Goal: Task Accomplishment & Management: Complete application form

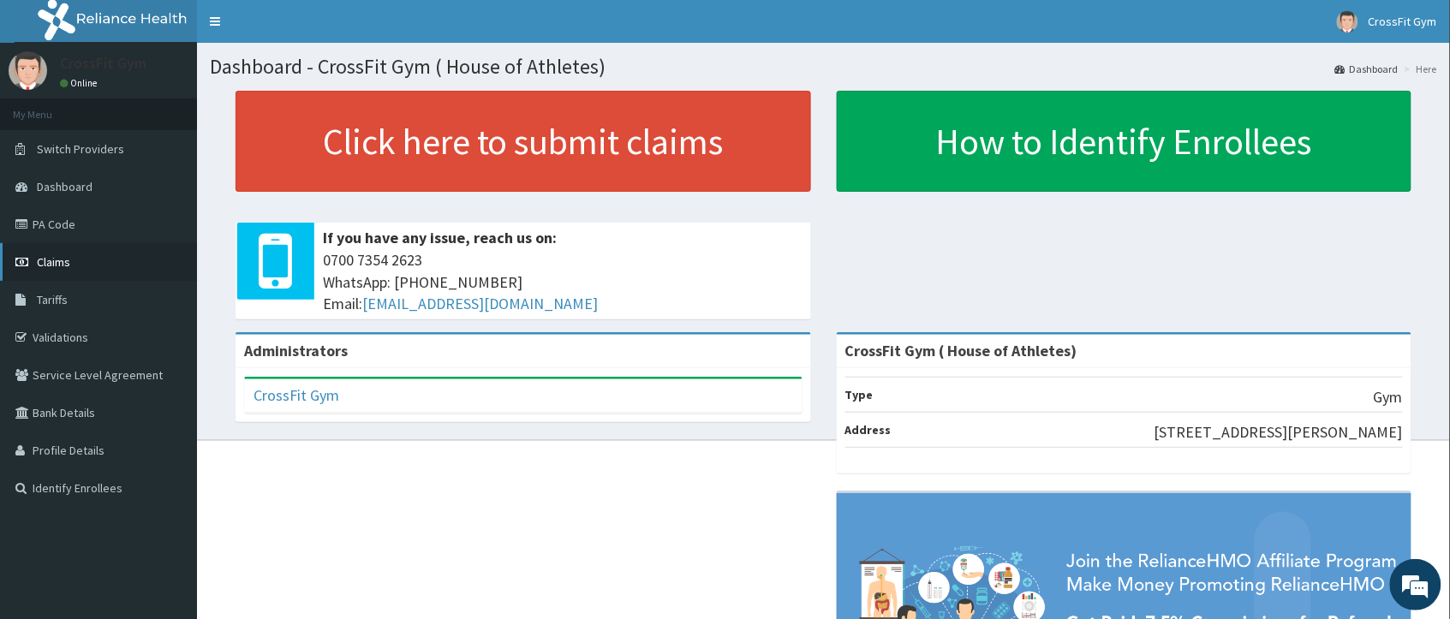
click at [93, 247] on link "Claims" at bounding box center [98, 262] width 197 height 38
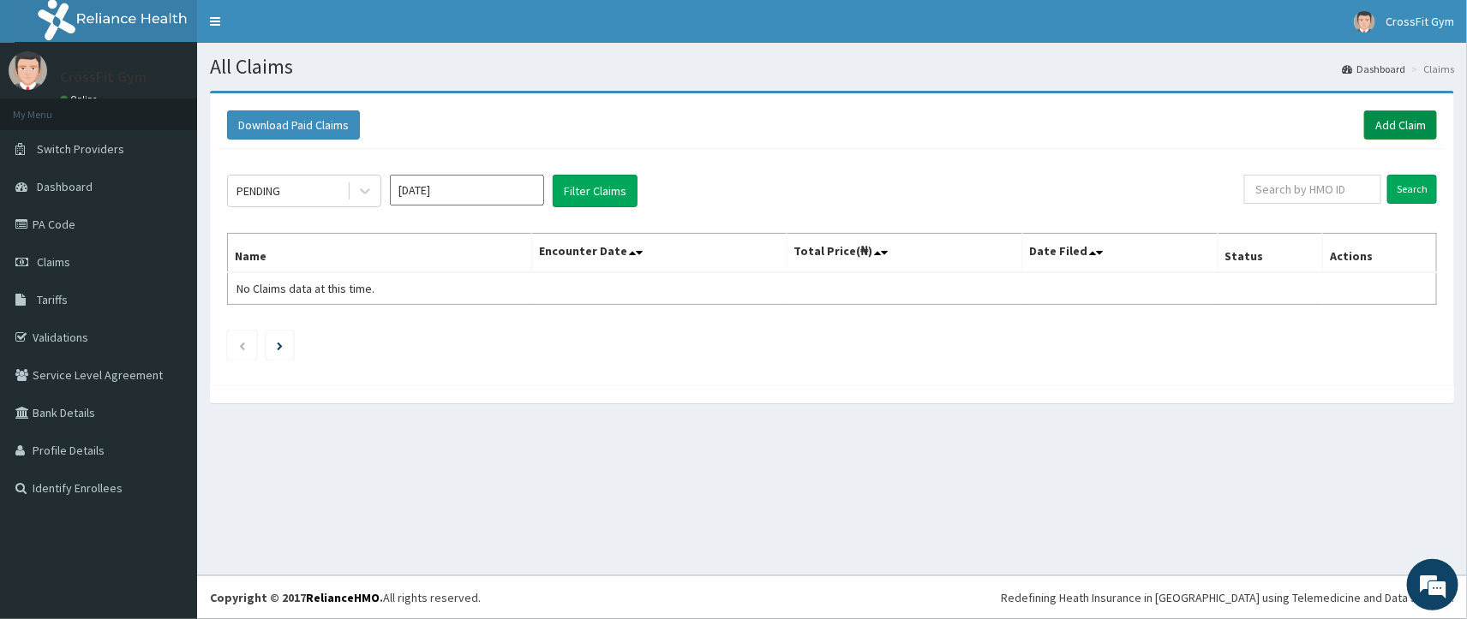
click at [1396, 117] on link "Add Claim" at bounding box center [1400, 125] width 73 height 29
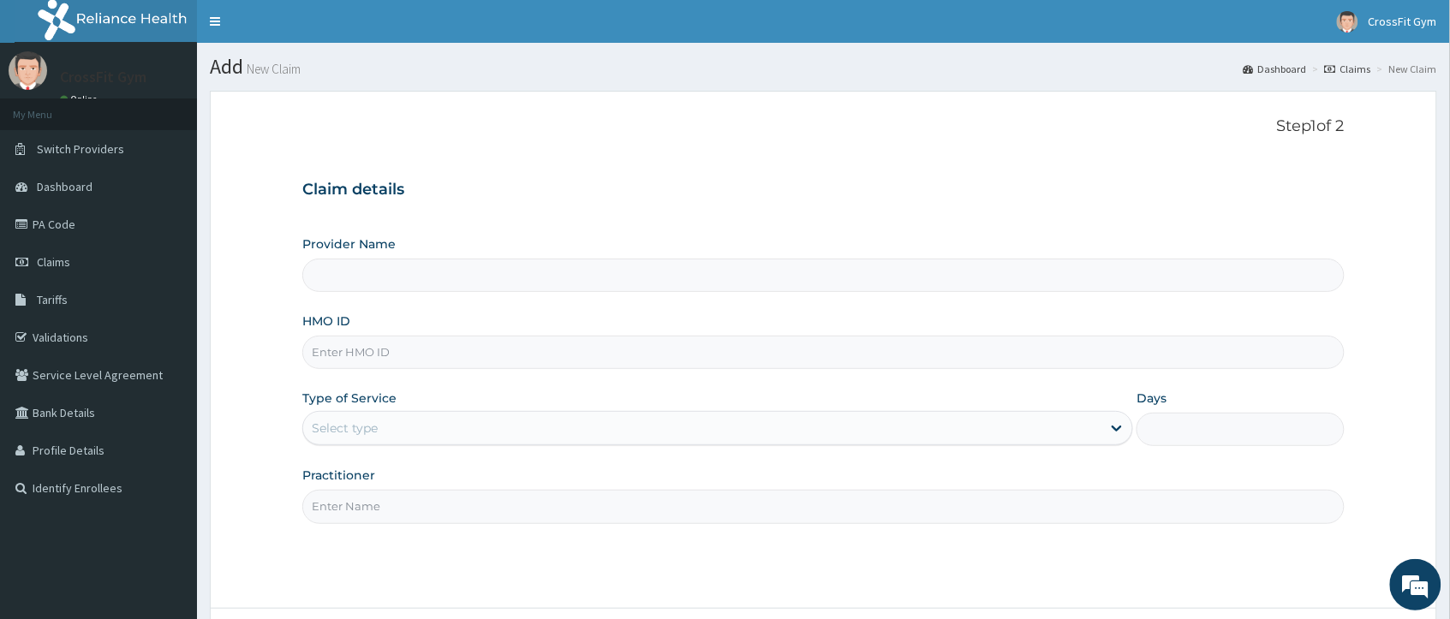
type input "CrossFit Gym ( House of Athletes)"
type input "1"
click at [326, 352] on input "HMO ID" at bounding box center [823, 352] width 1042 height 33
type input "eks/10036/a"
click at [317, 503] on input "Practitioner" at bounding box center [823, 506] width 1042 height 33
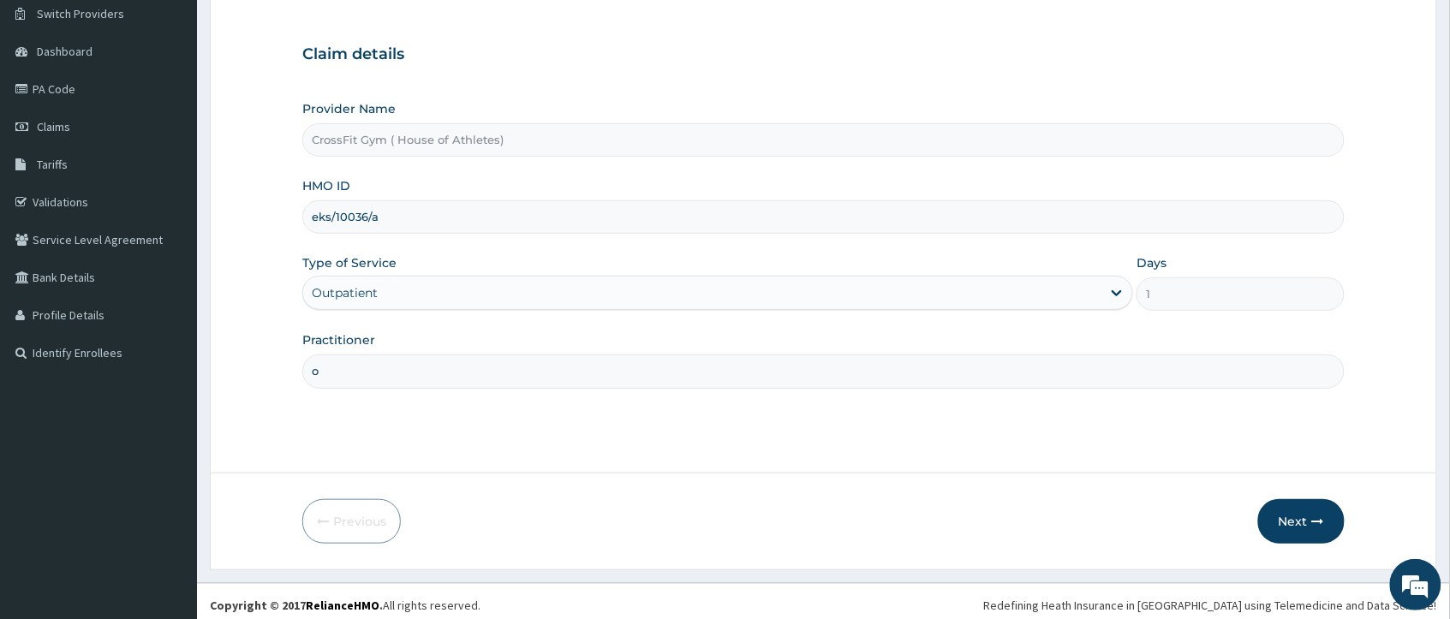
scroll to position [143, 0]
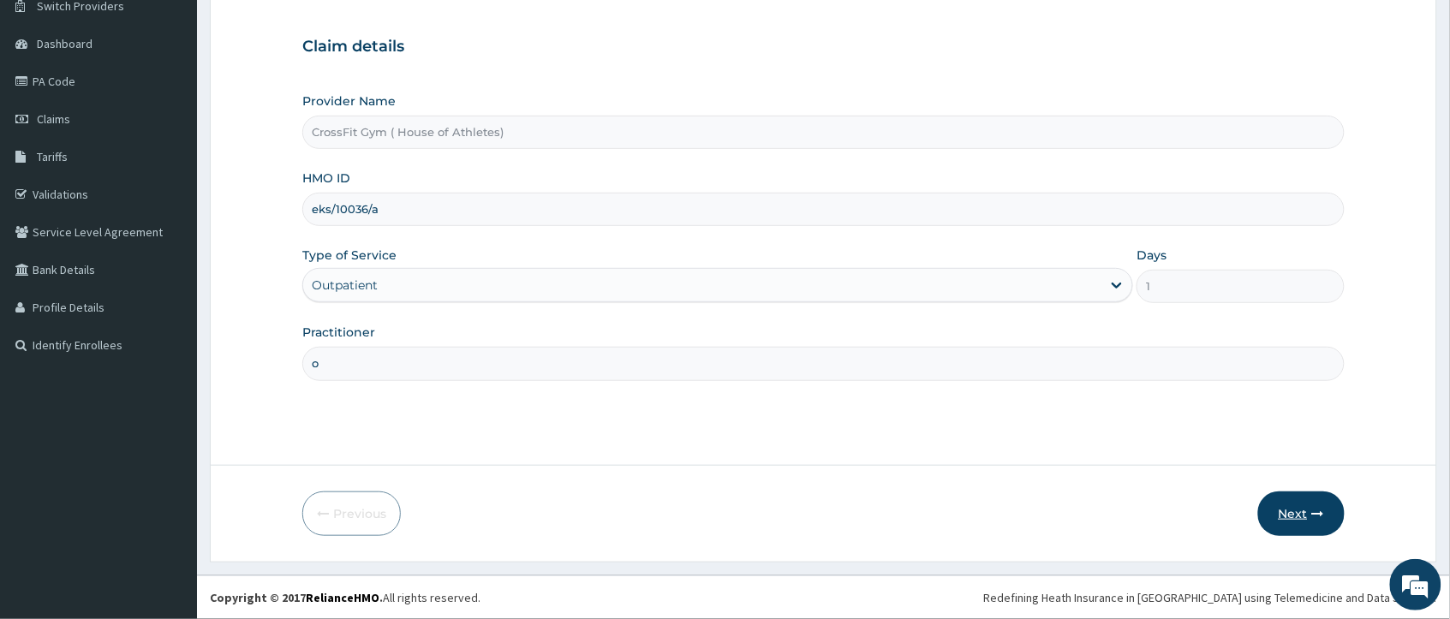
type input "o"
click at [1292, 508] on button "Next" at bounding box center [1301, 514] width 87 height 45
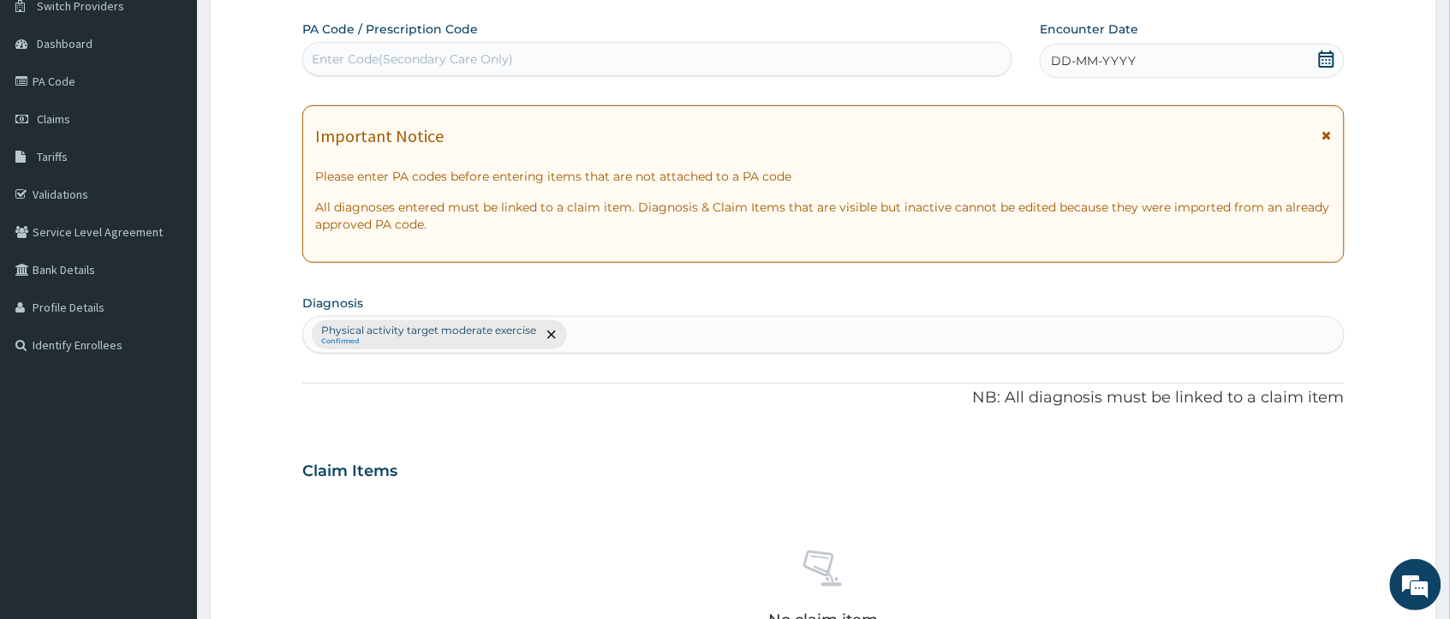
click at [1292, 508] on div "No claim item" at bounding box center [823, 592] width 1042 height 197
drag, startPoint x: 1298, startPoint y: 508, endPoint x: 1279, endPoint y: 508, distance: 18.8
click at [1279, 508] on div "No claim item" at bounding box center [823, 592] width 1042 height 197
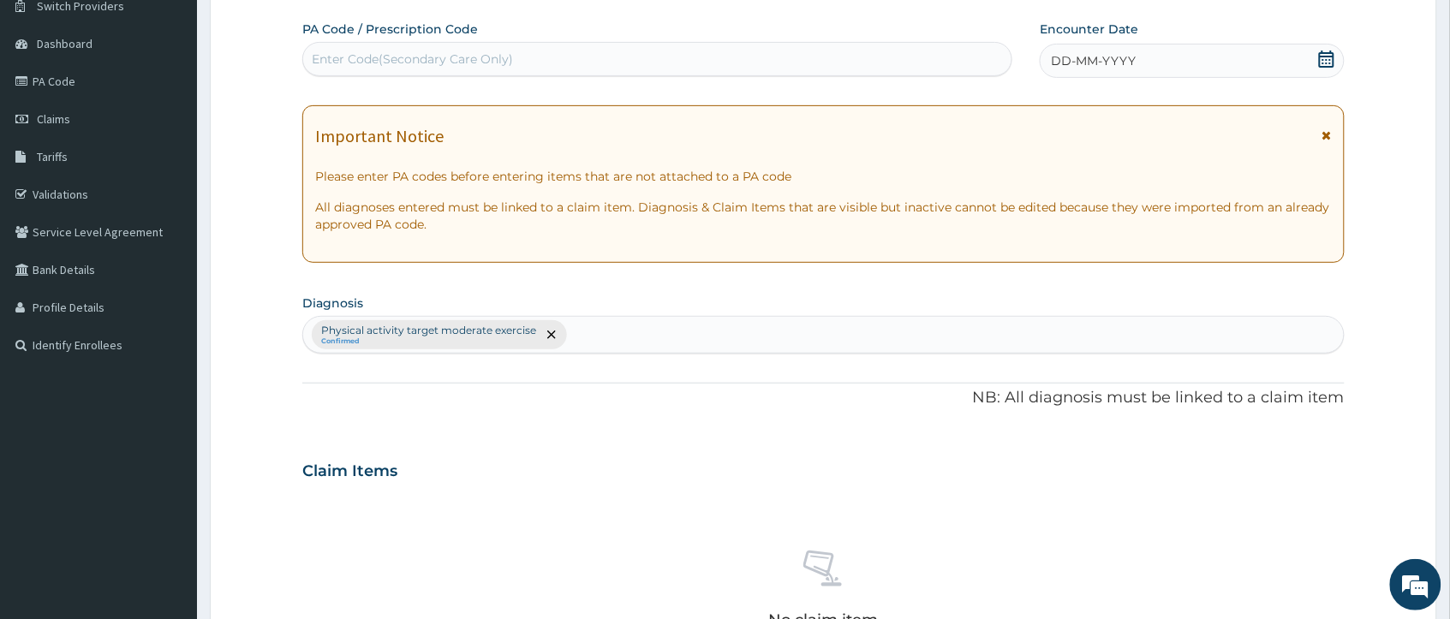
click at [1279, 508] on div "No claim item" at bounding box center [823, 592] width 1042 height 197
click at [314, 51] on div at bounding box center [313, 59] width 2 height 17
type input "PA/27CEB7"
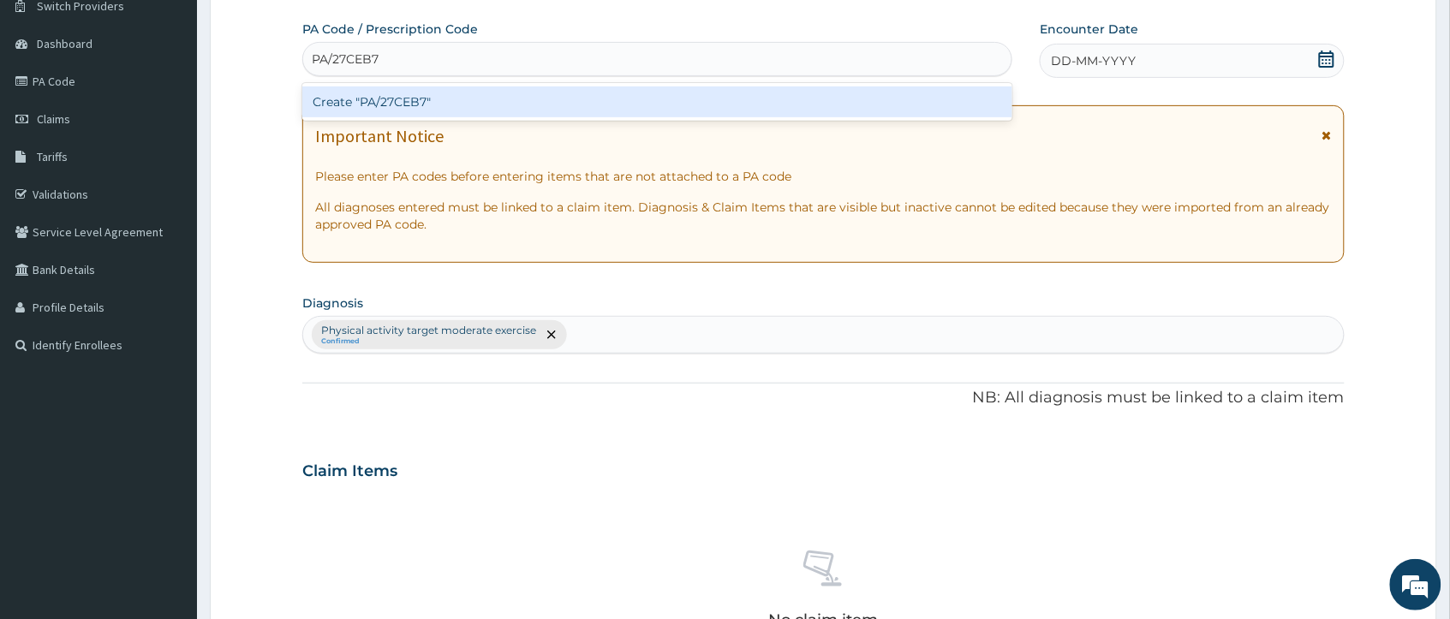
click at [328, 101] on div "Create "PA/27CEB7"" at bounding box center [657, 102] width 710 height 31
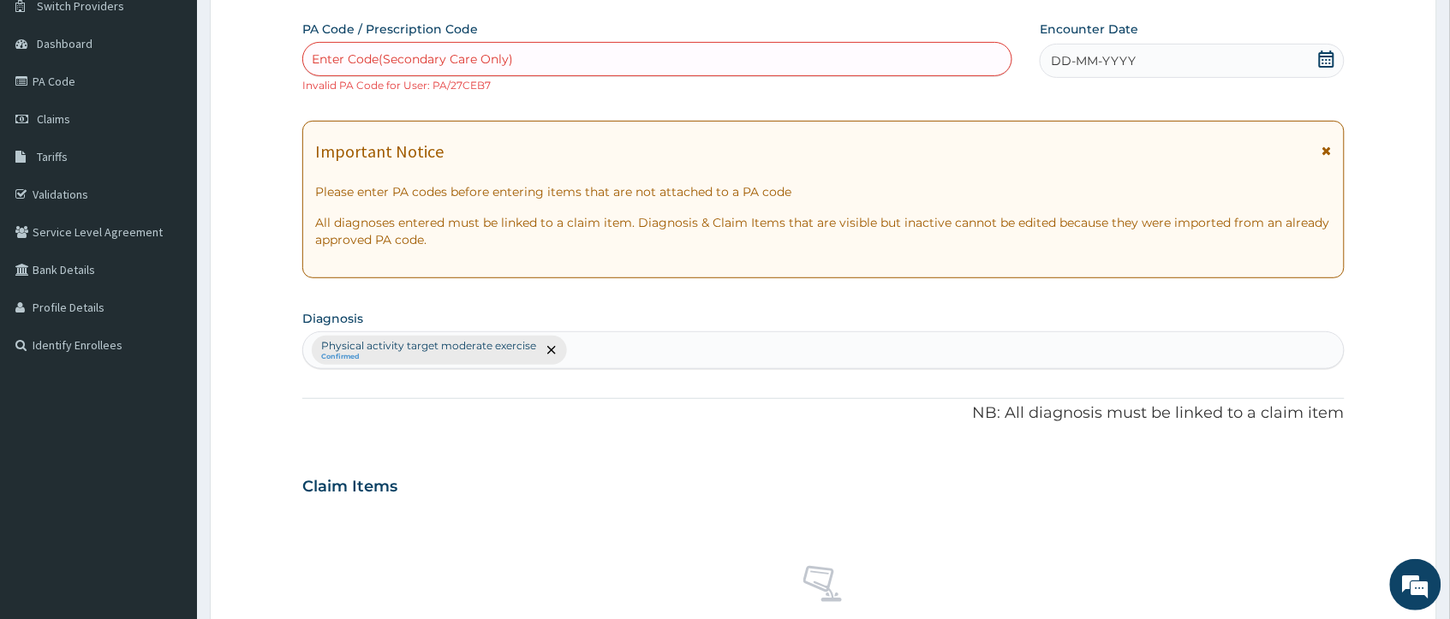
click at [311, 47] on div "Enter Code(Secondary Care Only)" at bounding box center [657, 58] width 708 height 27
type input "PA/27CEB7"
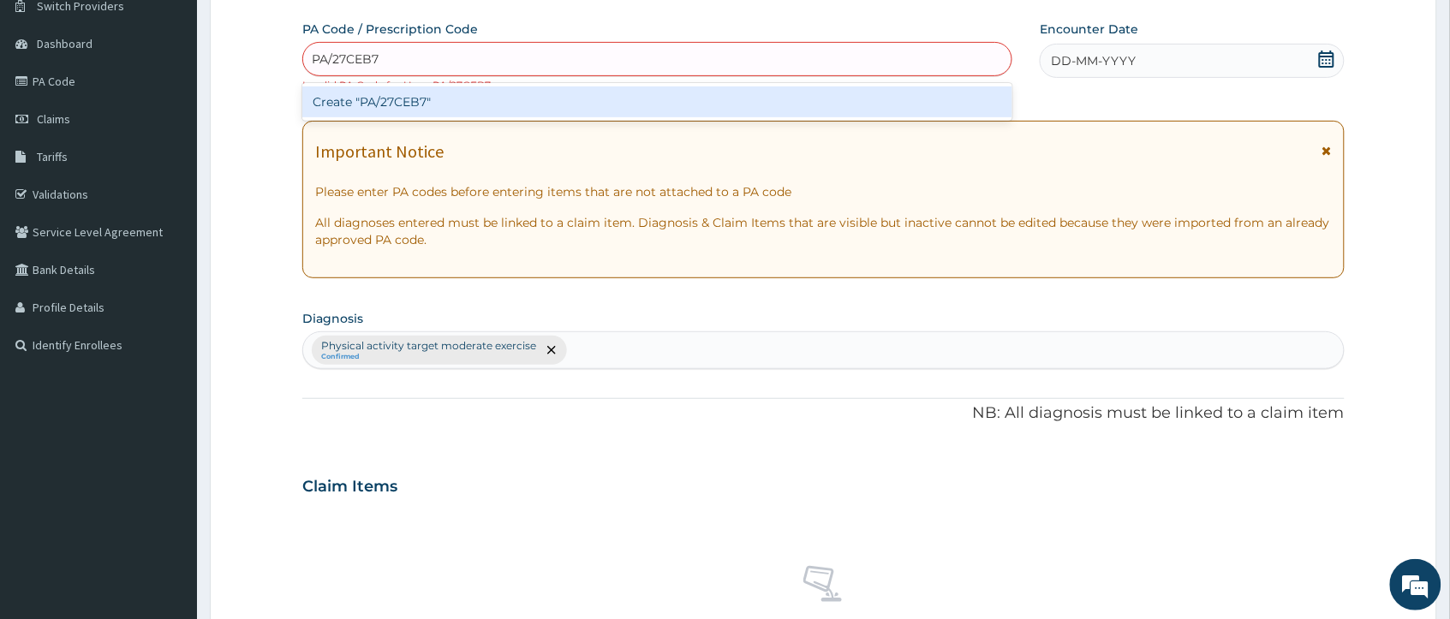
click at [332, 97] on div "Create "PA/27CEB7"" at bounding box center [657, 102] width 710 height 31
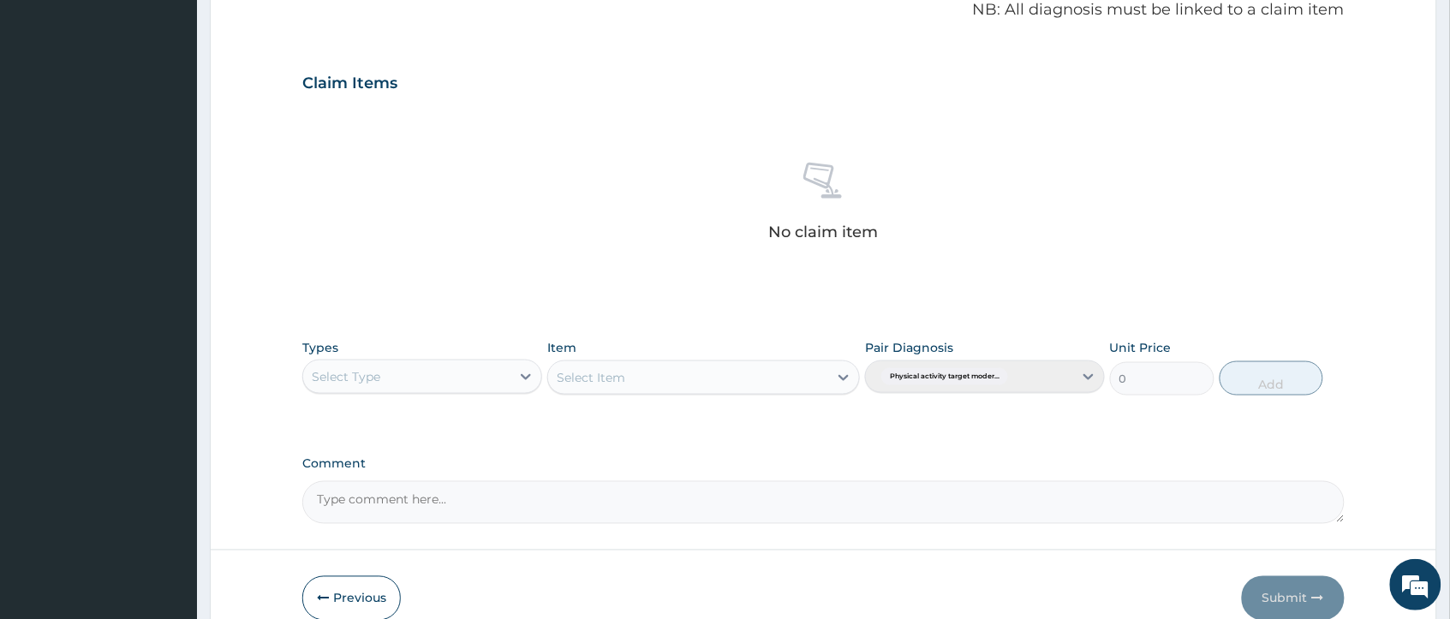
scroll to position [632, 0]
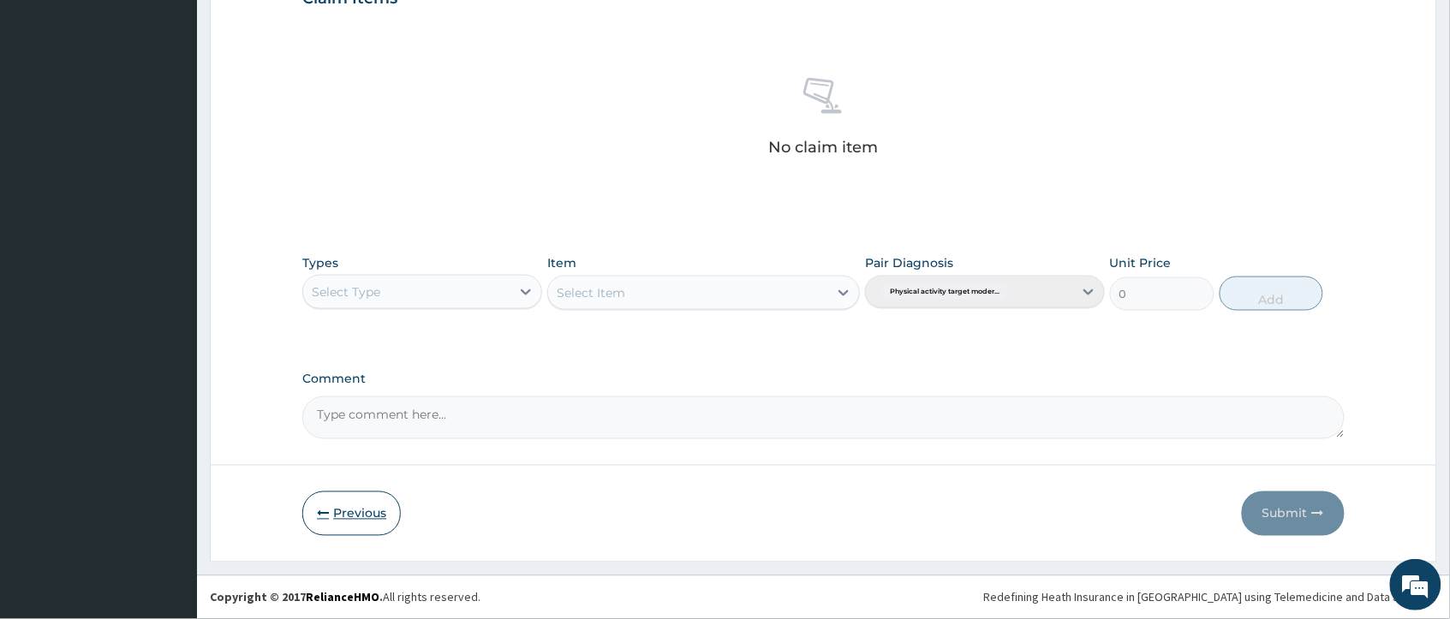
click at [340, 503] on button "Previous" at bounding box center [351, 514] width 99 height 45
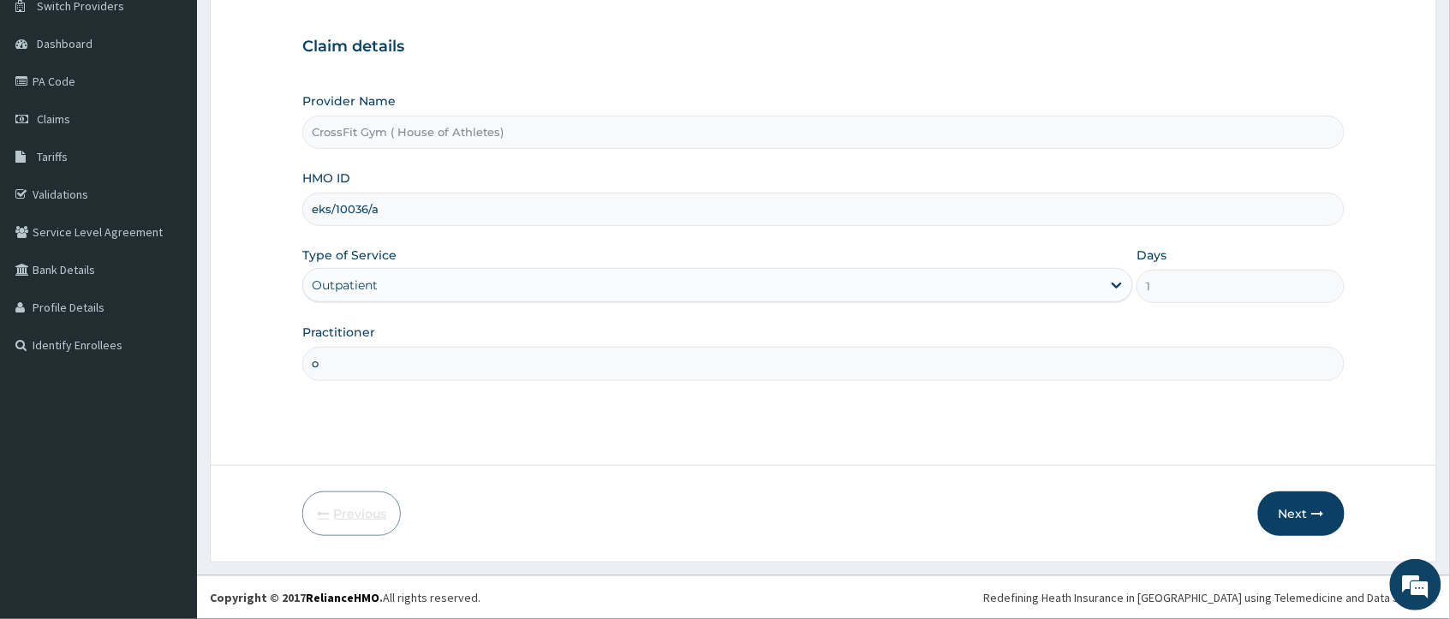
scroll to position [143, 0]
click at [375, 210] on input "eks/10036/a" at bounding box center [823, 209] width 1042 height 33
type input "e"
click at [374, 208] on input "HMO ID" at bounding box center [823, 209] width 1042 height 33
